Goal: Check status: Check status

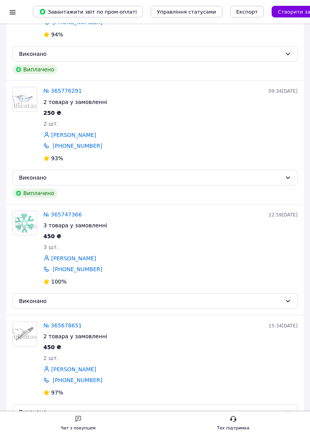
scroll to position [1964, 0]
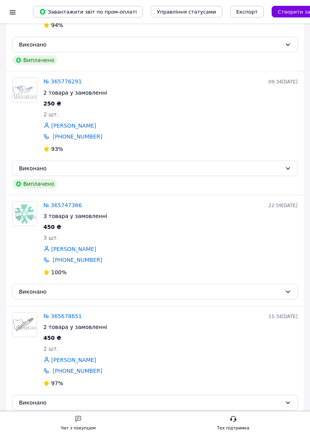
click at [146, 435] on link at bounding box center [148, 443] width 21 height 16
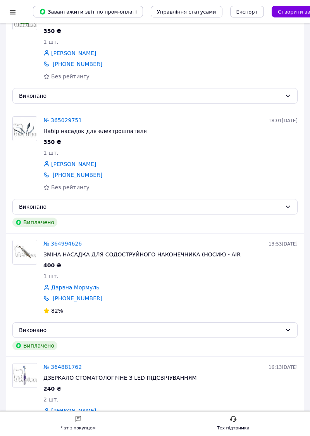
scroll to position [1492, 0]
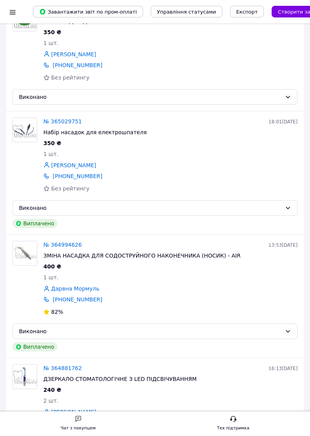
click at [64, 118] on link "№ 365029751" at bounding box center [62, 121] width 38 height 6
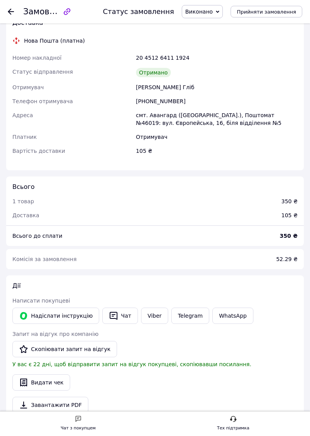
scroll to position [295, 0]
click at [148, 317] on link "Viber" at bounding box center [154, 316] width 27 height 16
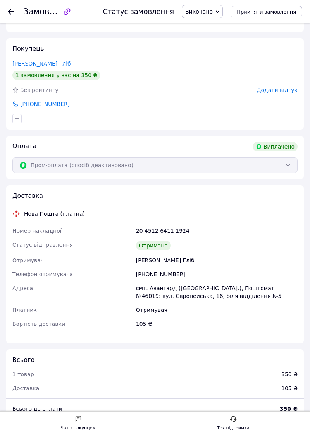
scroll to position [0, 0]
